Goal: Transaction & Acquisition: Purchase product/service

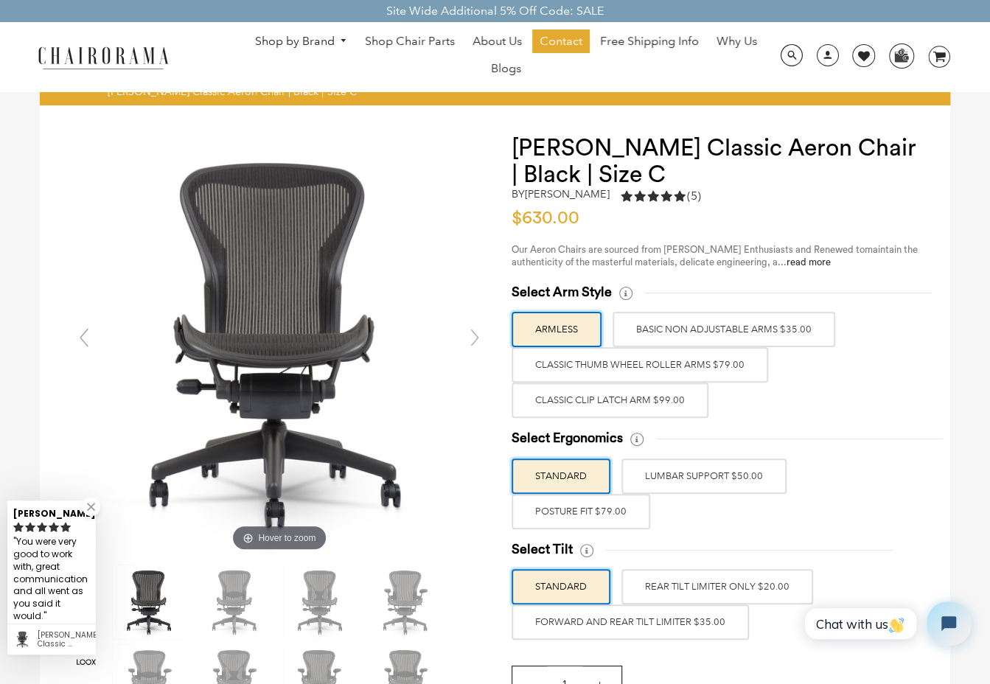
click at [624, 399] on label "Classic Clip Latch Arm $99.00" at bounding box center [609, 400] width 197 height 35
click at [0, 0] on input "Classic Clip Latch Arm $99.00" at bounding box center [0, 0] width 0 height 0
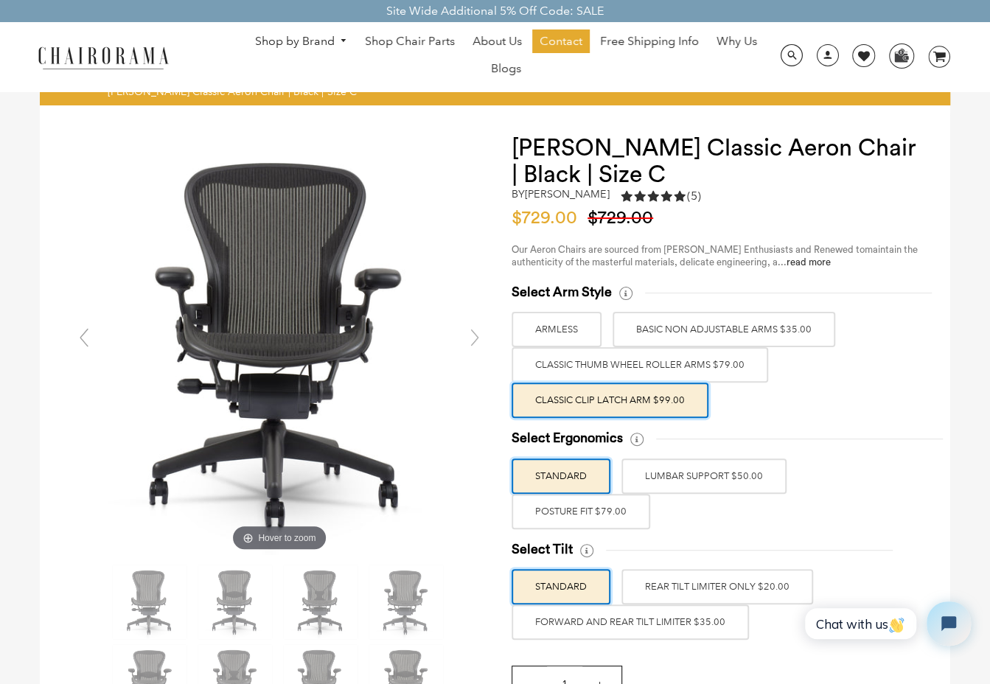
click at [585, 505] on label "POSTURE FIT $79.00" at bounding box center [580, 511] width 139 height 35
drag, startPoint x: 586, startPoint y: 505, endPoint x: 596, endPoint y: 514, distance: 14.1
click at [596, 514] on label "POSTURE FIT $79.00" at bounding box center [580, 511] width 139 height 35
click at [0, 0] on input "POSTURE FIT $79.00" at bounding box center [0, 0] width 0 height 0
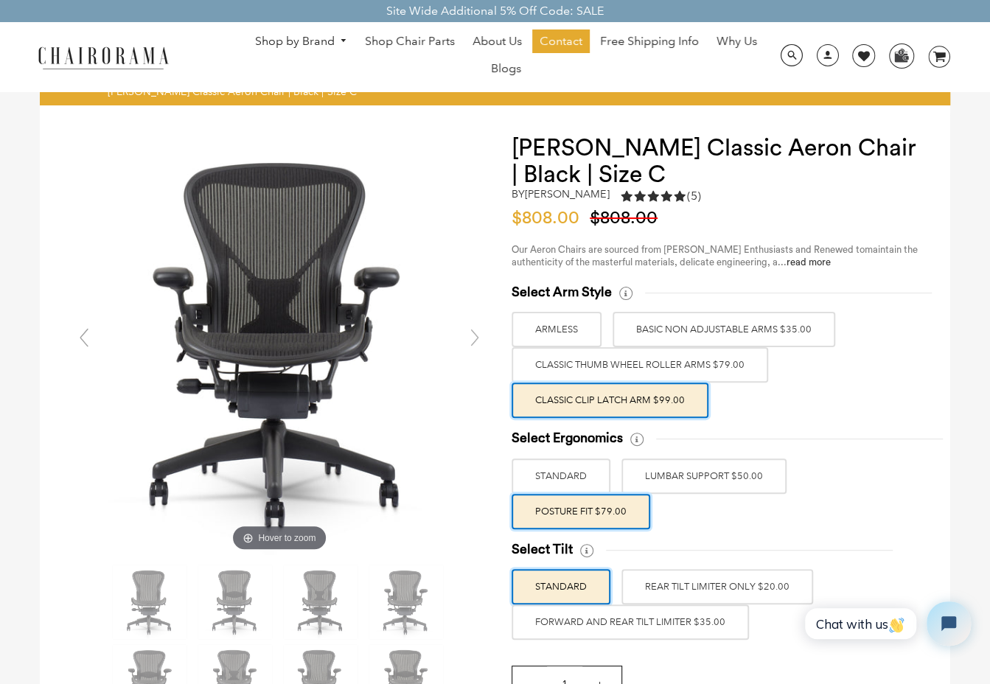
scroll to position [74, 0]
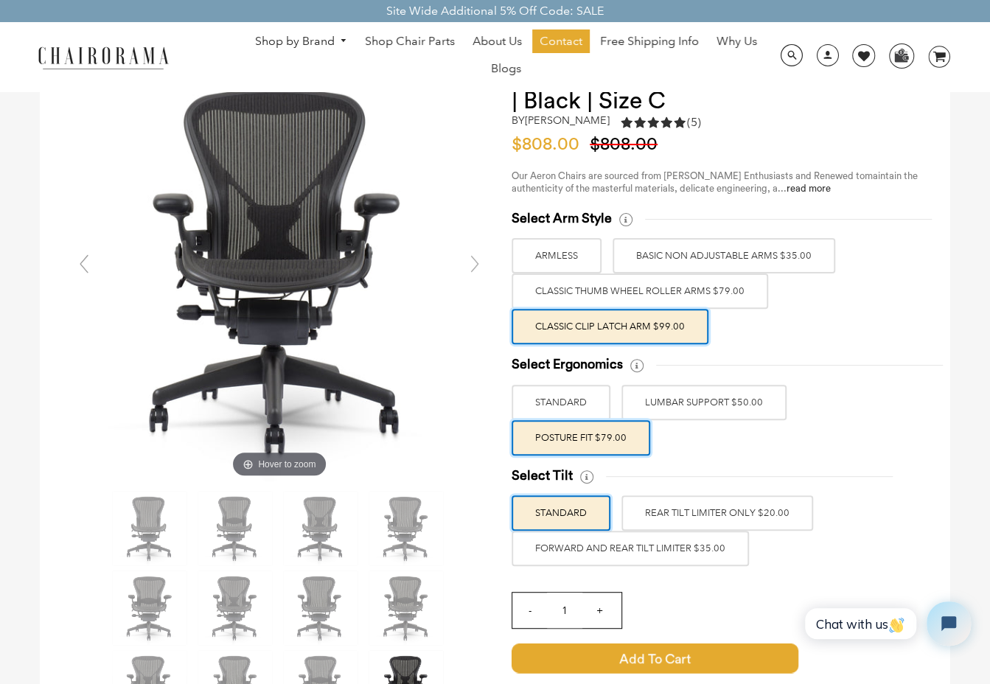
click at [682, 549] on label "FORWARD AND REAR TILT LIMITER $35.00" at bounding box center [629, 548] width 237 height 35
click at [0, 0] on input "FORWARD AND REAR TILT LIMITER $35.00" at bounding box center [0, 0] width 0 height 0
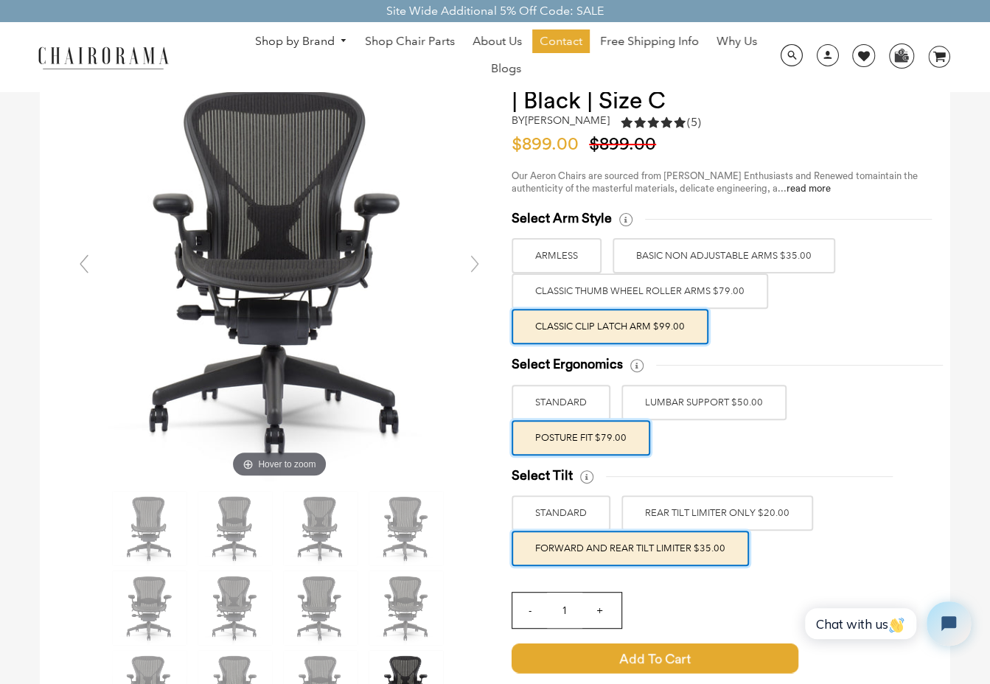
click at [772, 104] on h1 "[PERSON_NAME] Classic Aeron Chair | Black | Size C" at bounding box center [715, 87] width 409 height 53
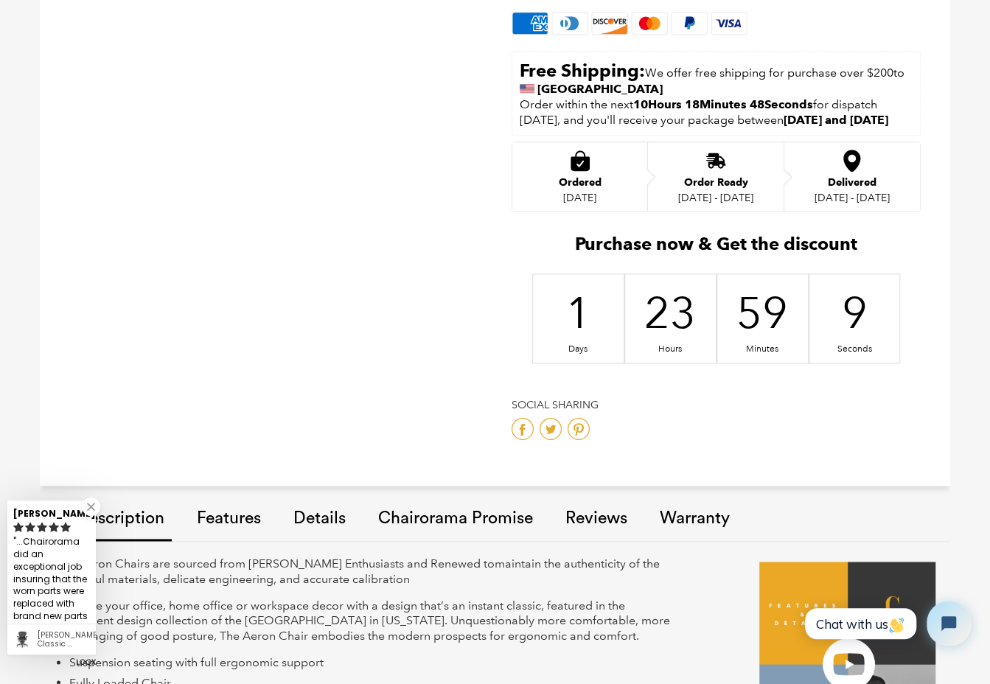
scroll to position [1179, 0]
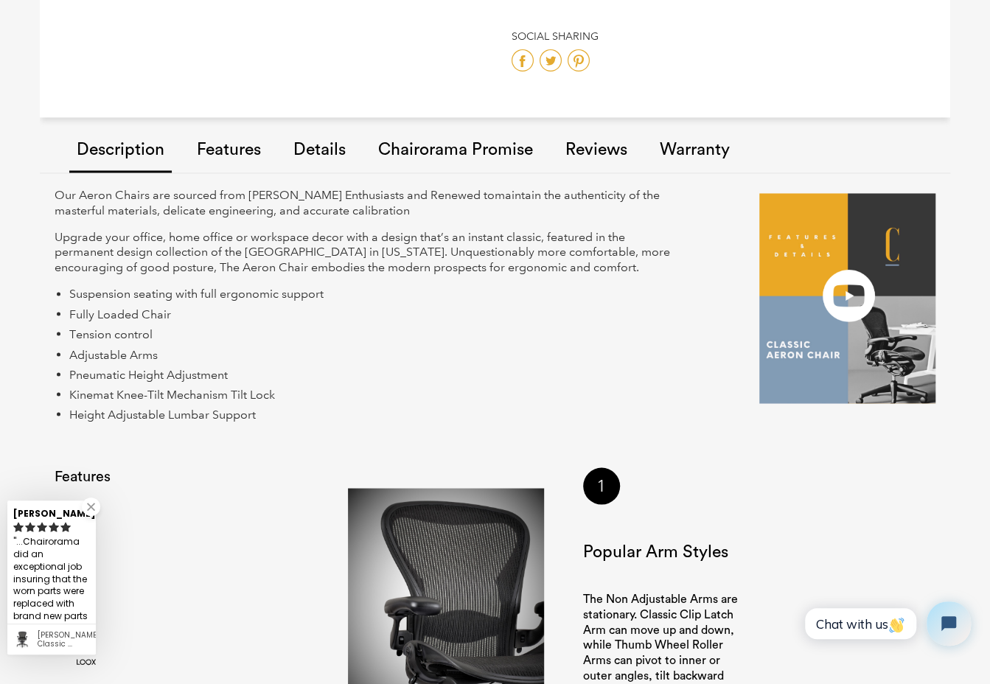
click at [686, 153] on link "Warranty" at bounding box center [694, 150] width 85 height 83
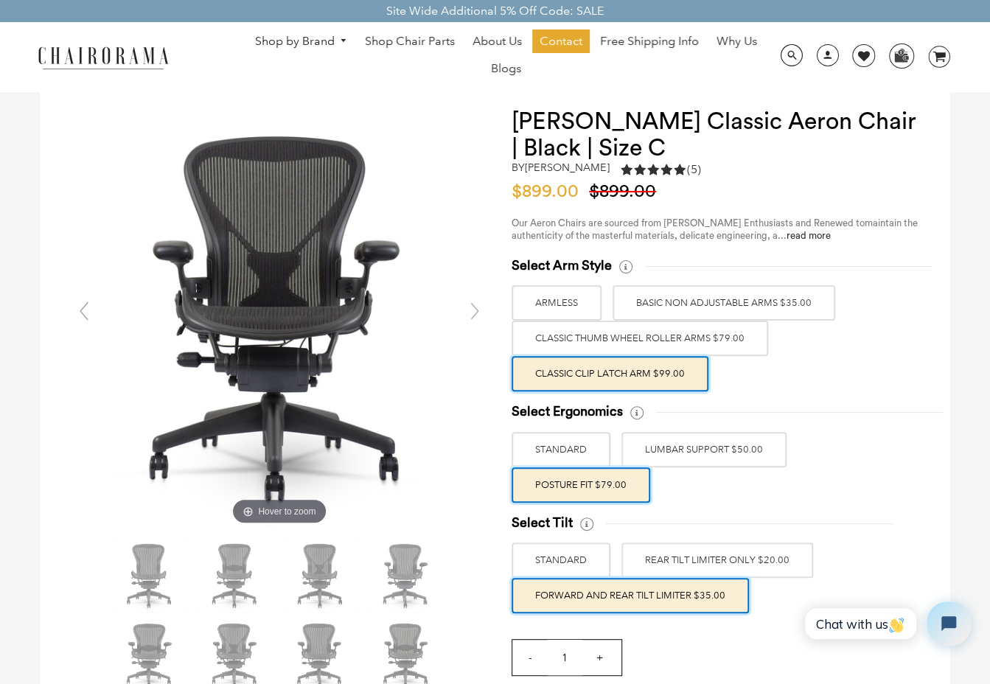
scroll to position [0, 0]
